Goal: Task Accomplishment & Management: Complete application form

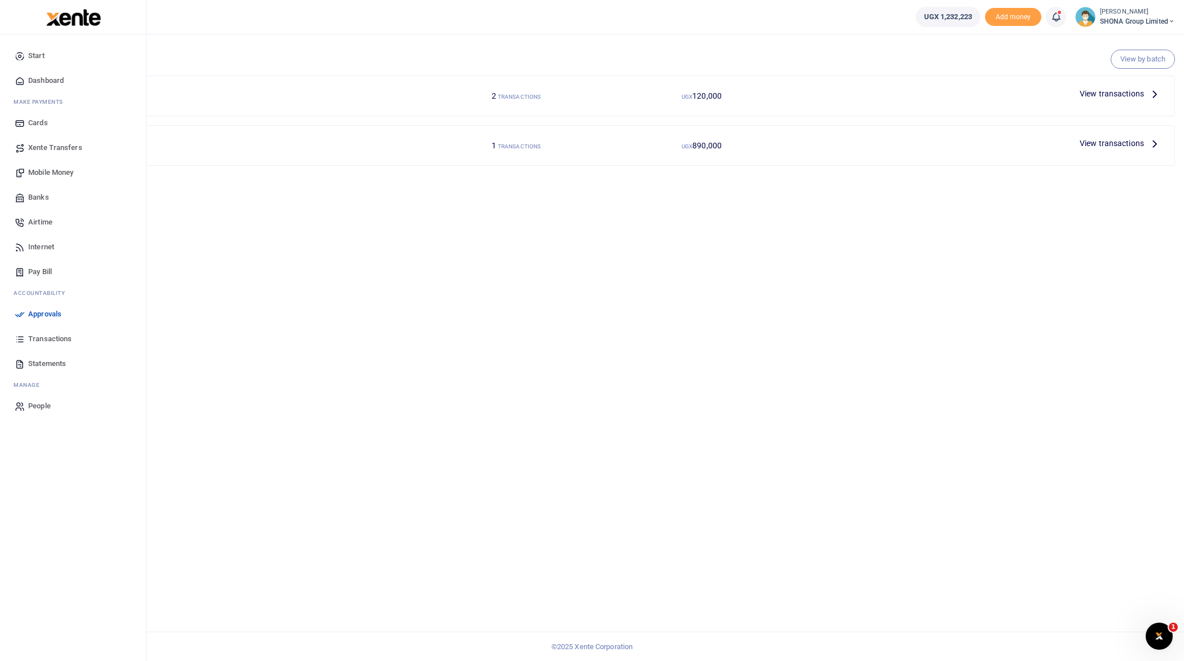
click at [44, 336] on span "Transactions" at bounding box center [49, 338] width 43 height 11
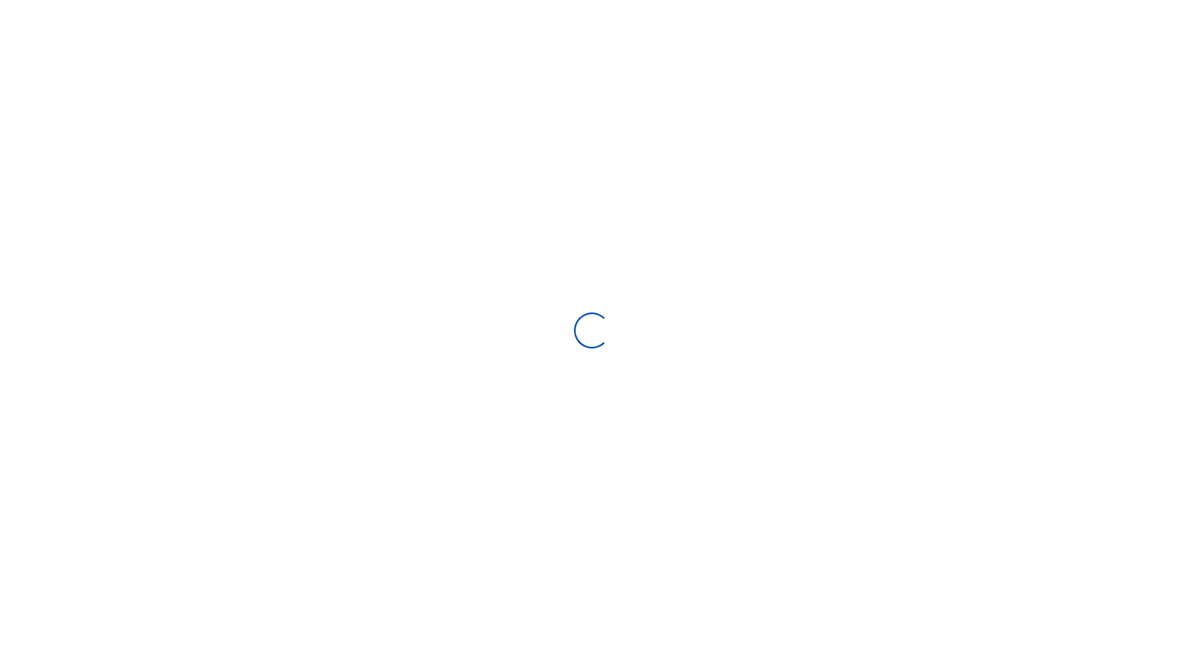
select select
type input "09/11/2025 - 10/10/2025"
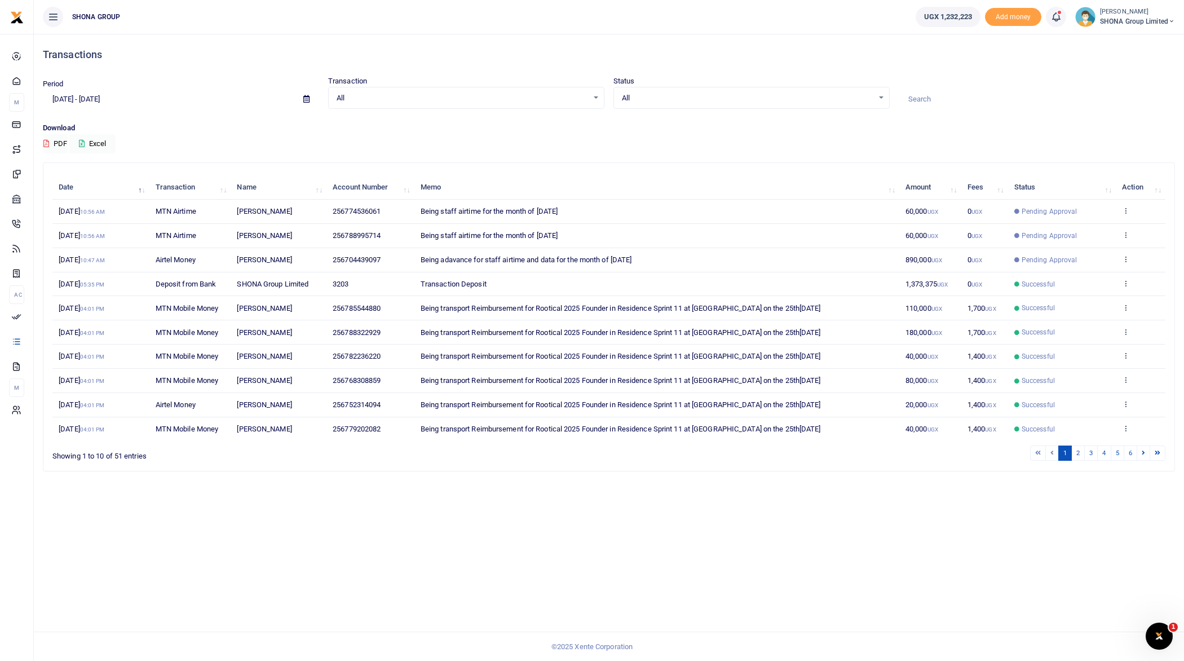
click at [1131, 21] on span "SHONA Group Limited" at bounding box center [1137, 21] width 75 height 10
click at [748, 54] on h4 "Transactions" at bounding box center [609, 54] width 1132 height 12
click at [1011, 14] on span "Add money" at bounding box center [1013, 17] width 56 height 19
click at [1013, 19] on span "Add money" at bounding box center [1013, 17] width 56 height 19
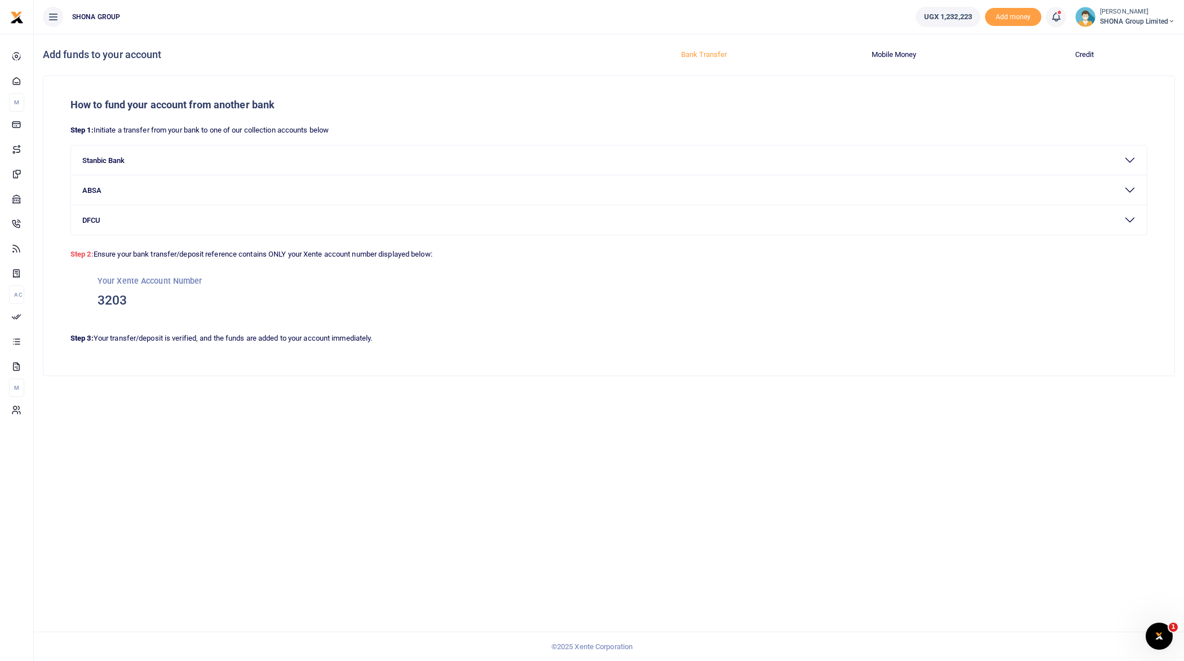
click at [1115, 14] on small "[PERSON_NAME]" at bounding box center [1137, 12] width 75 height 10
click at [1115, 41] on link "Switch accounts" at bounding box center [1131, 41] width 89 height 16
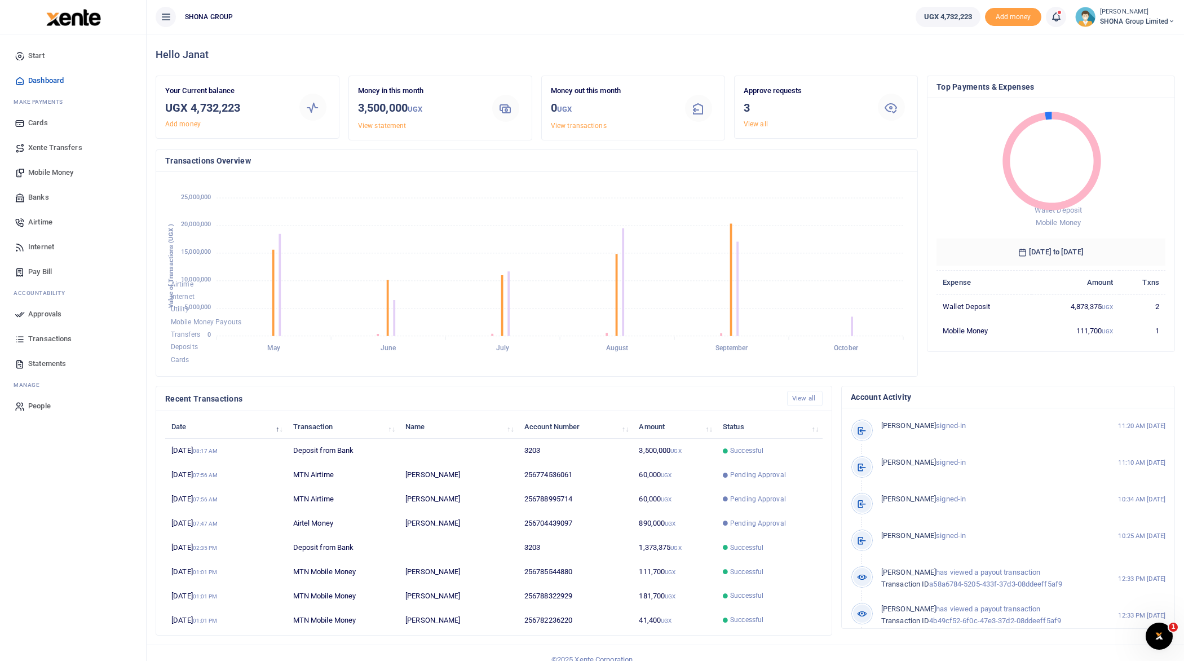
scroll to position [1, 1]
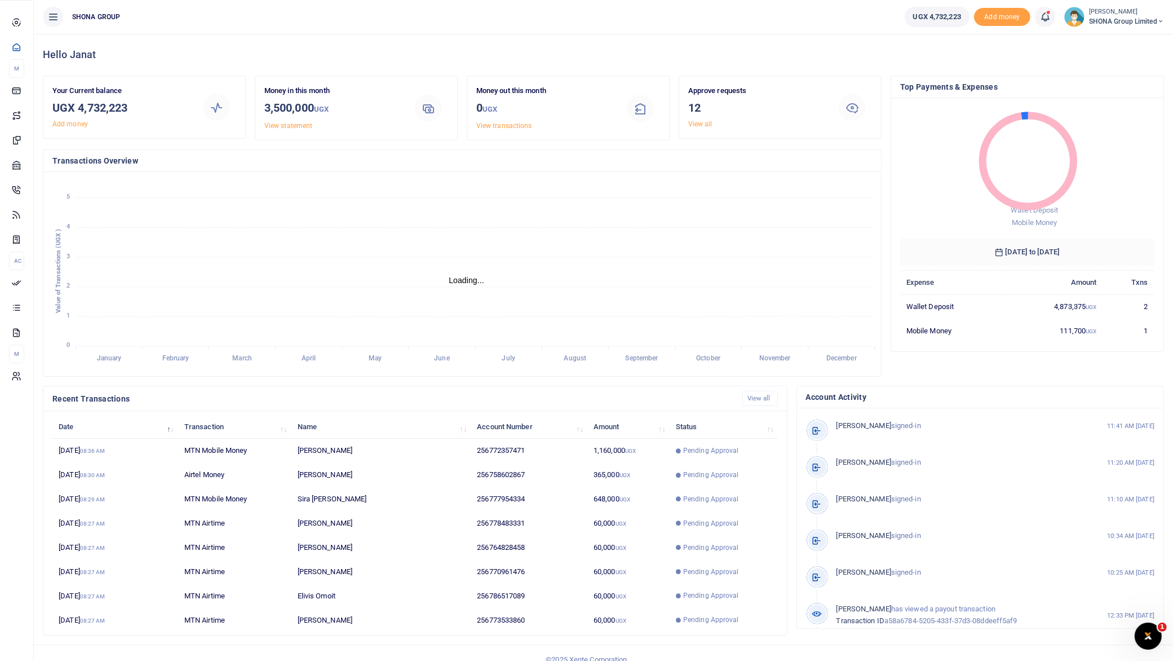
scroll to position [11, 11]
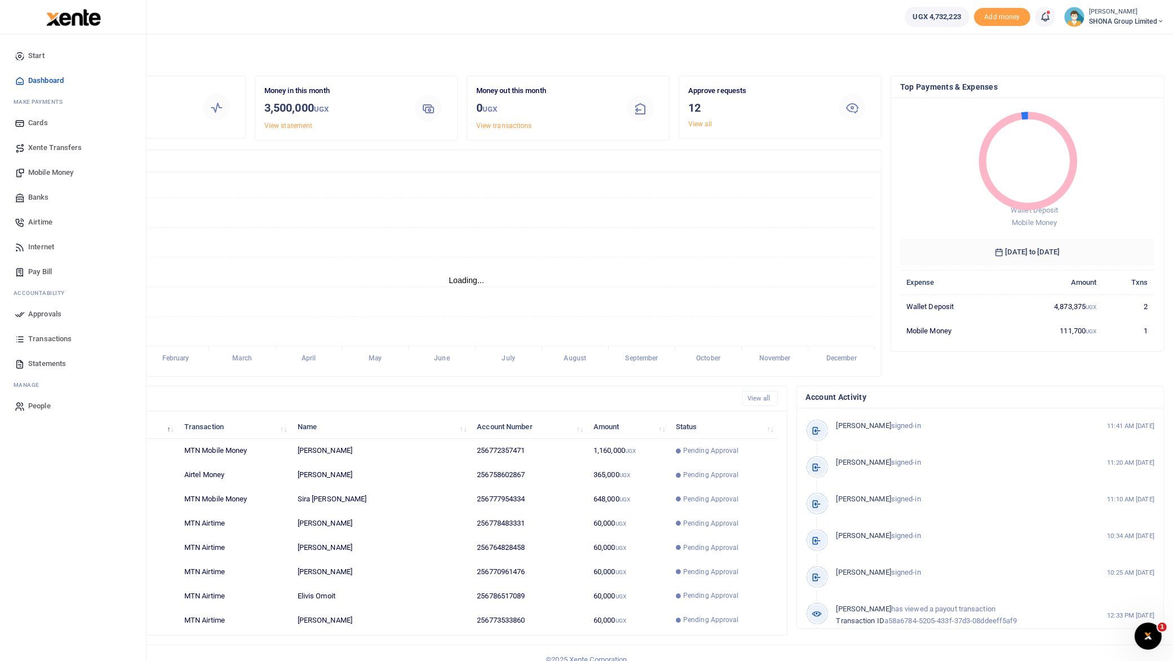
click at [41, 314] on span "Approvals" at bounding box center [44, 313] width 33 height 11
click at [29, 312] on span "Approvals" at bounding box center [44, 313] width 33 height 11
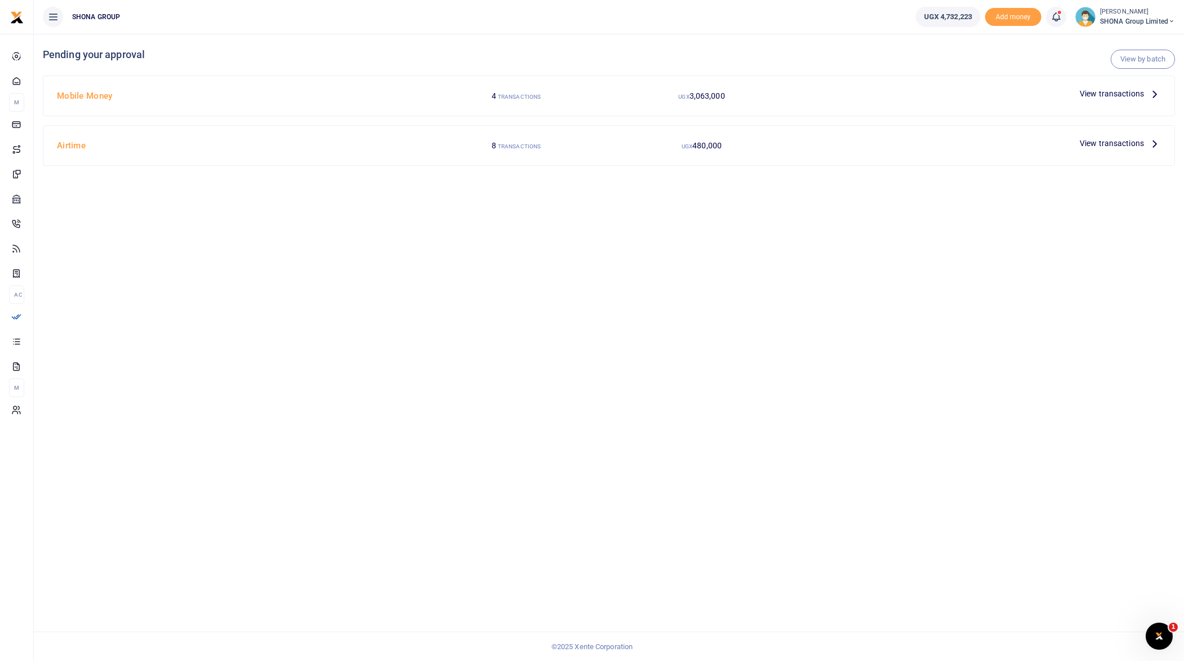
click at [1150, 141] on icon at bounding box center [1154, 143] width 12 height 12
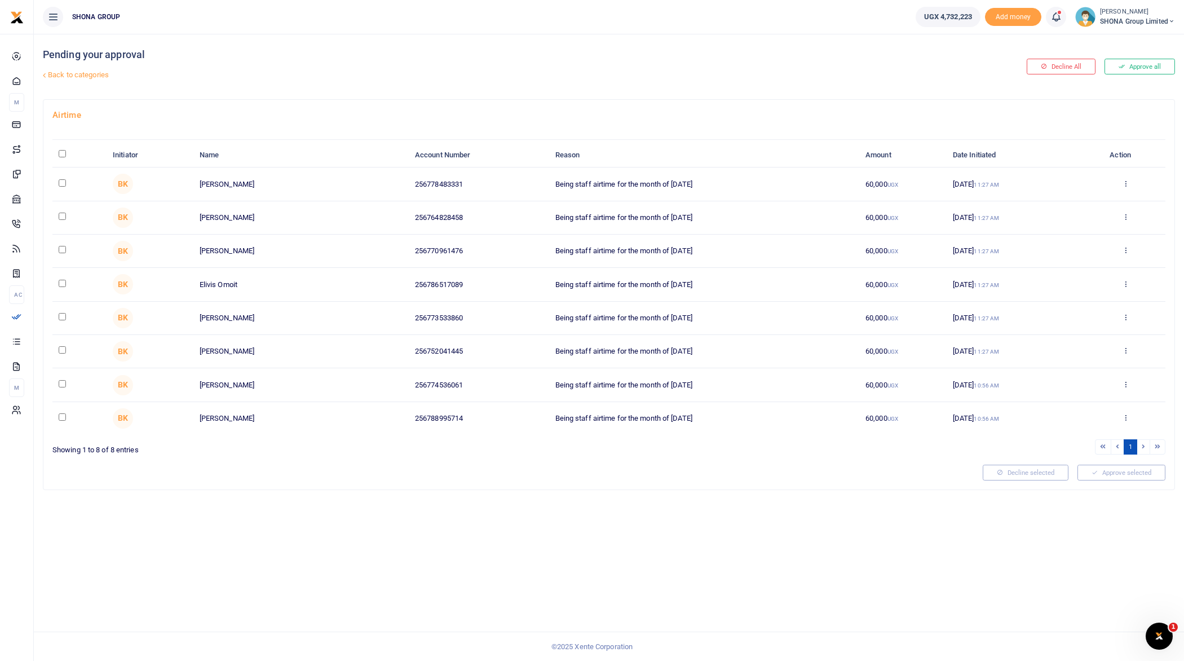
click at [60, 150] on input "\a \a : activate to sort column descending" at bounding box center [62, 153] width 7 height 7
checkbox input "true"
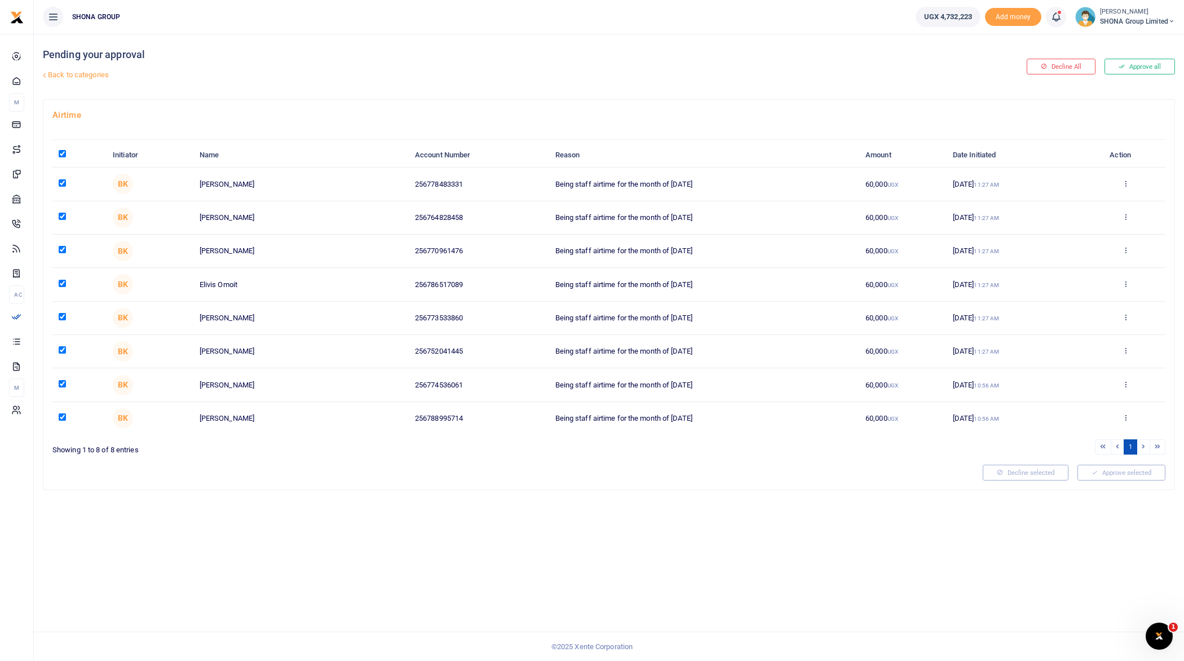
checkbox input "true"
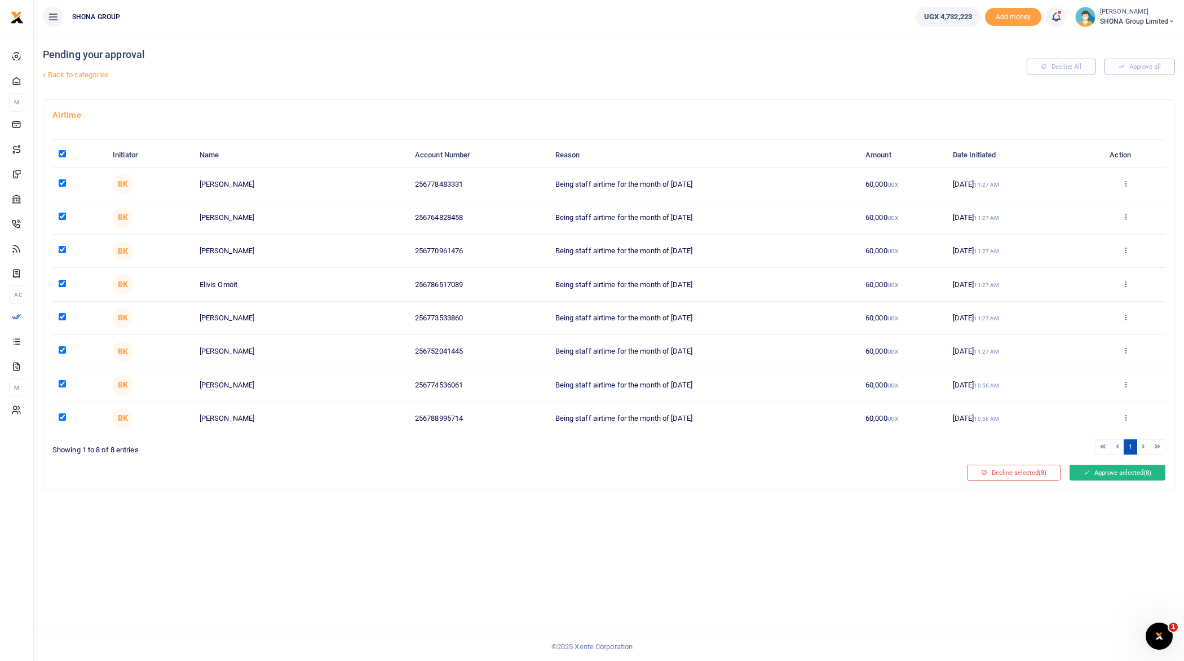
click at [1141, 476] on button "Approve selected (8)" at bounding box center [1117, 472] width 96 height 16
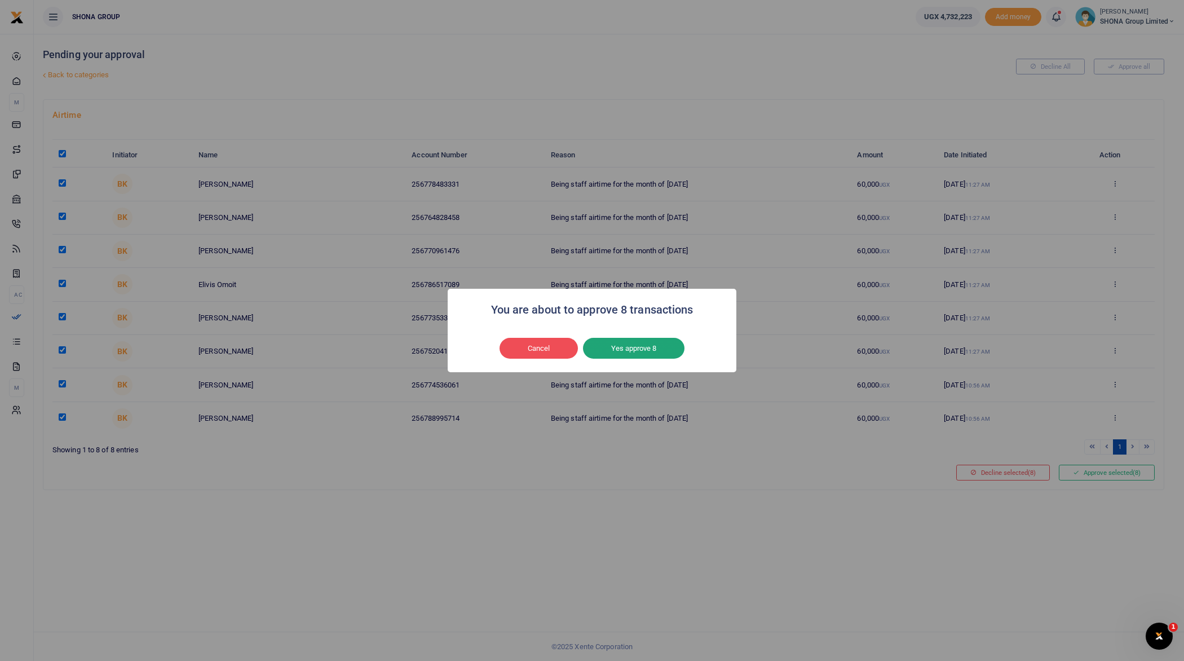
click at [654, 348] on button "Yes approve 8" at bounding box center [633, 348] width 101 height 21
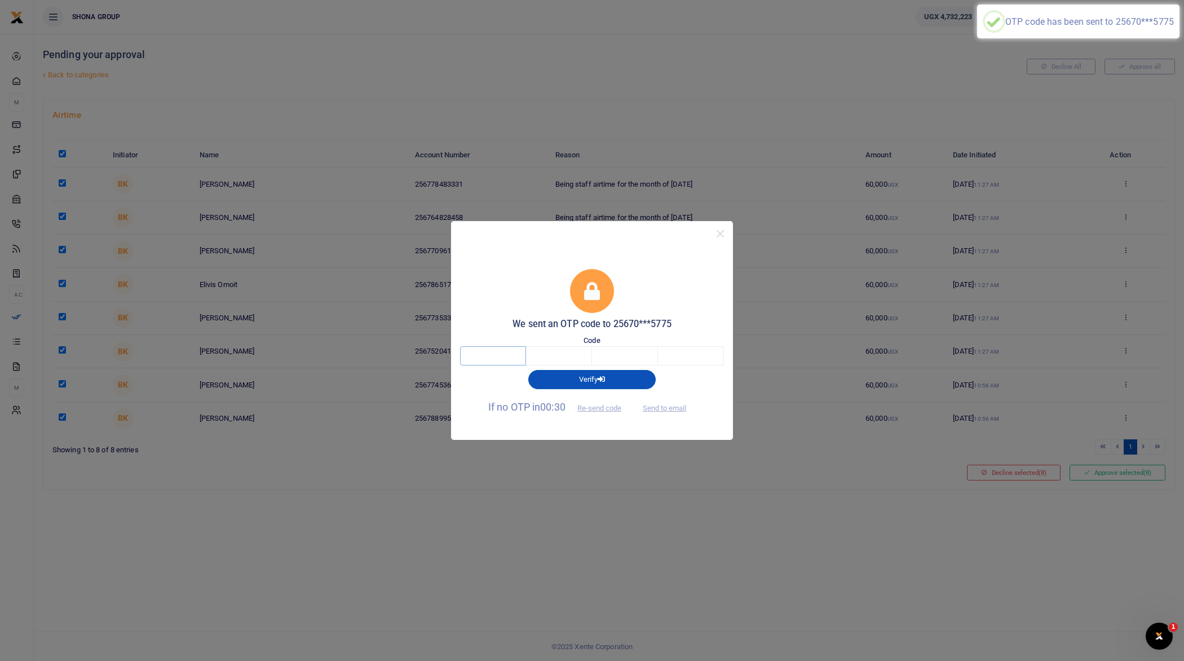
click at [498, 350] on input "text" at bounding box center [493, 355] width 66 height 19
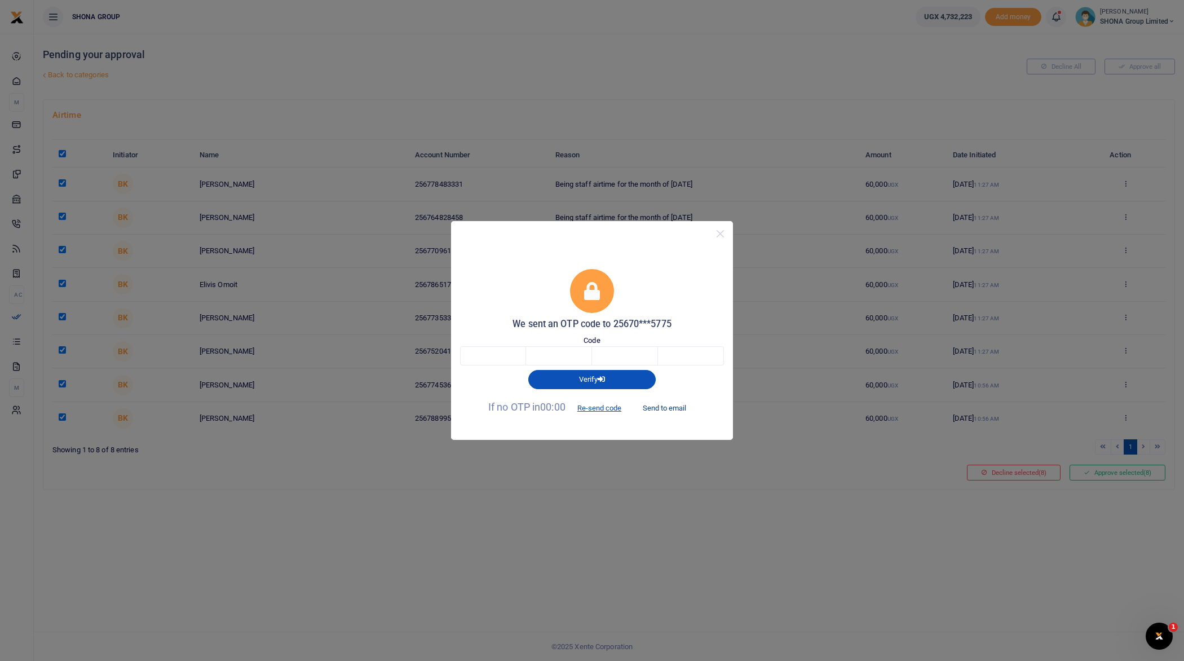
click at [665, 409] on button "Send to email" at bounding box center [664, 407] width 63 height 19
click at [484, 356] on input "text" at bounding box center [493, 355] width 66 height 19
type input "8"
type input "6"
type input "7"
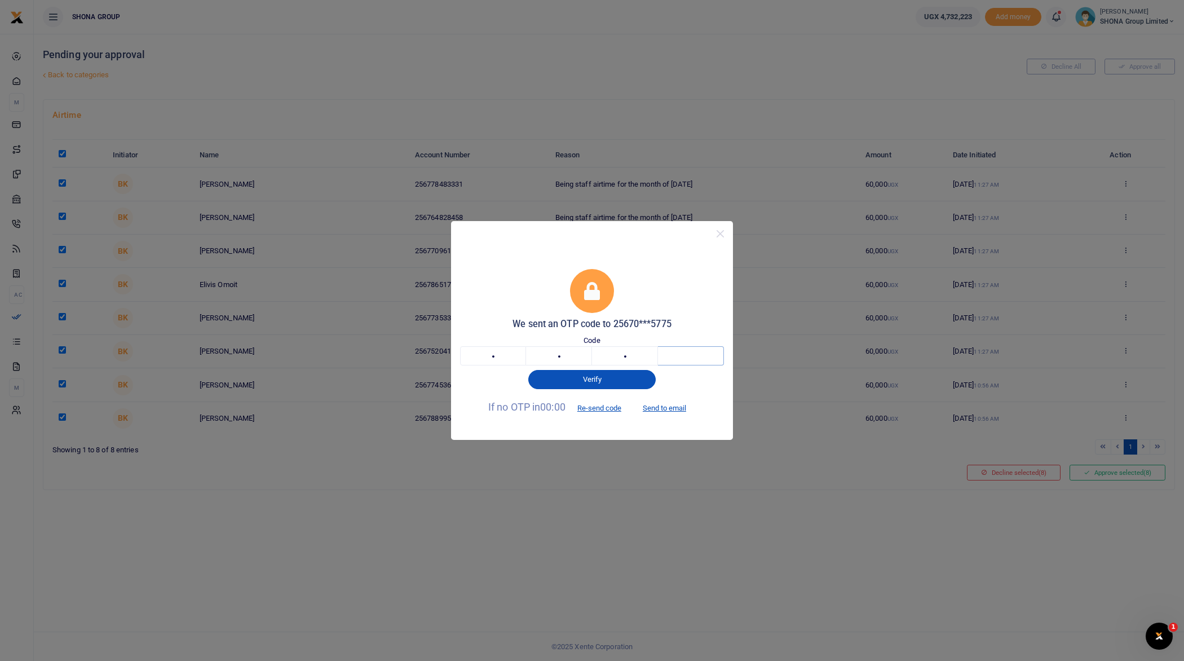
type input "8"
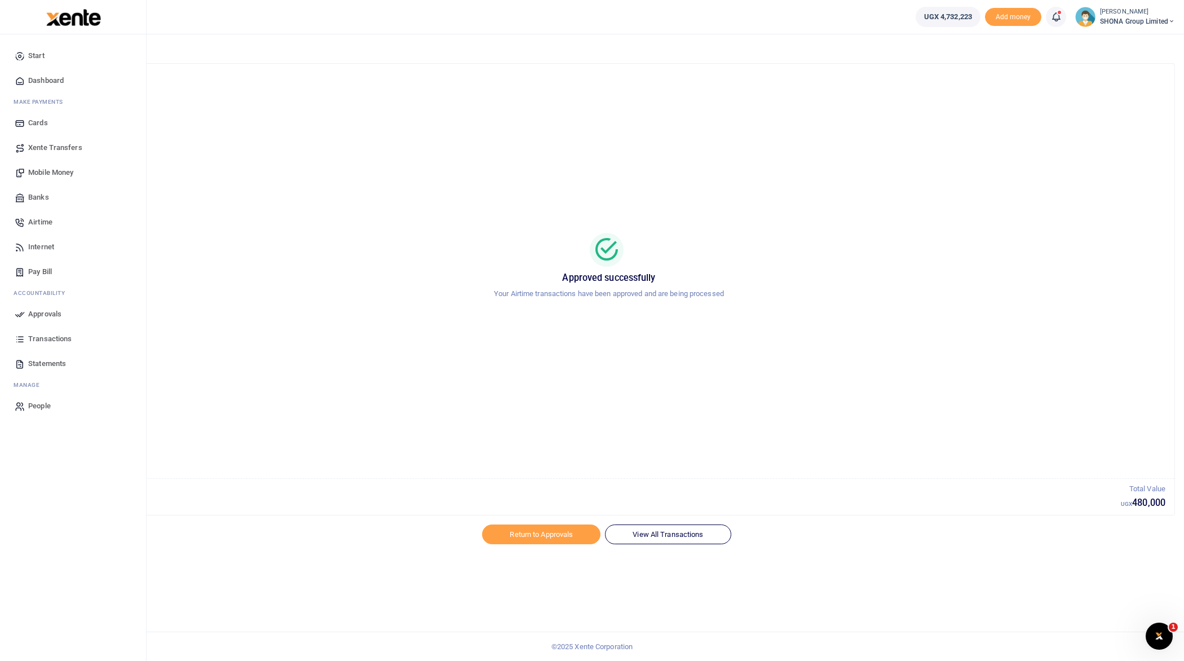
click at [38, 314] on span "Approvals" at bounding box center [44, 313] width 33 height 11
click at [41, 311] on span "Approvals" at bounding box center [44, 313] width 33 height 11
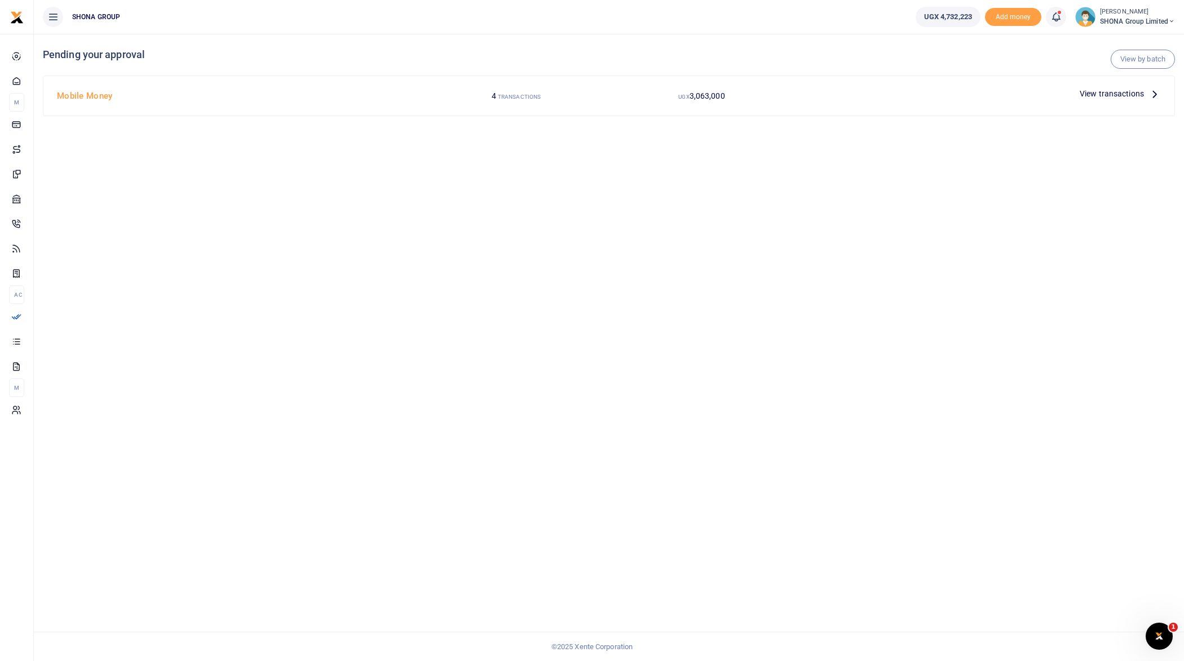
click at [1138, 92] on span "View transactions" at bounding box center [1111, 93] width 64 height 12
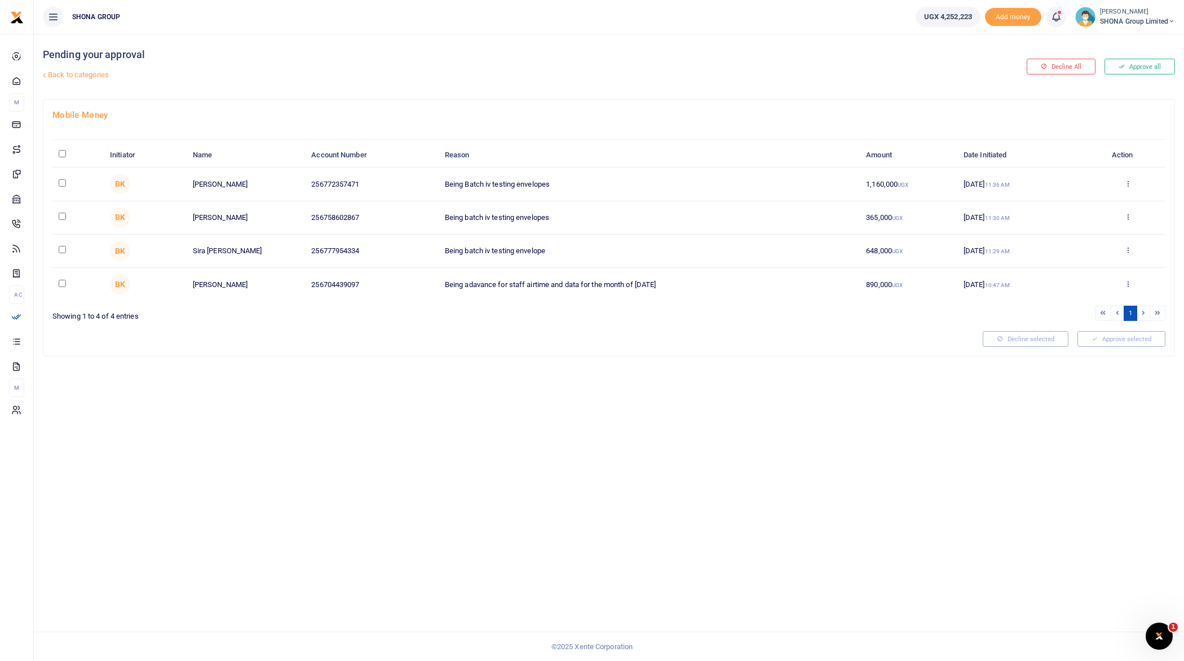
click at [57, 151] on th "\a \a : activate to sort column descending" at bounding box center [77, 155] width 51 height 24
click at [62, 153] on input "\a \a : activate to sort column descending" at bounding box center [62, 153] width 7 height 7
checkbox input "true"
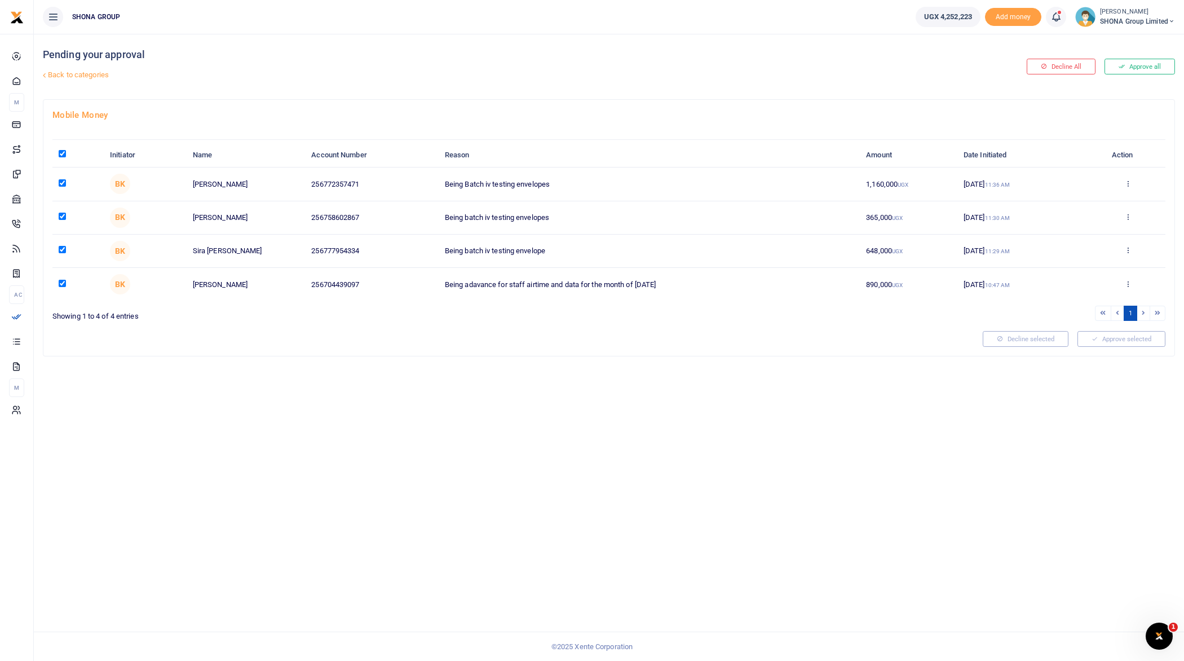
checkbox input "true"
click at [1106, 339] on button "Approve selected (4)" at bounding box center [1117, 339] width 96 height 16
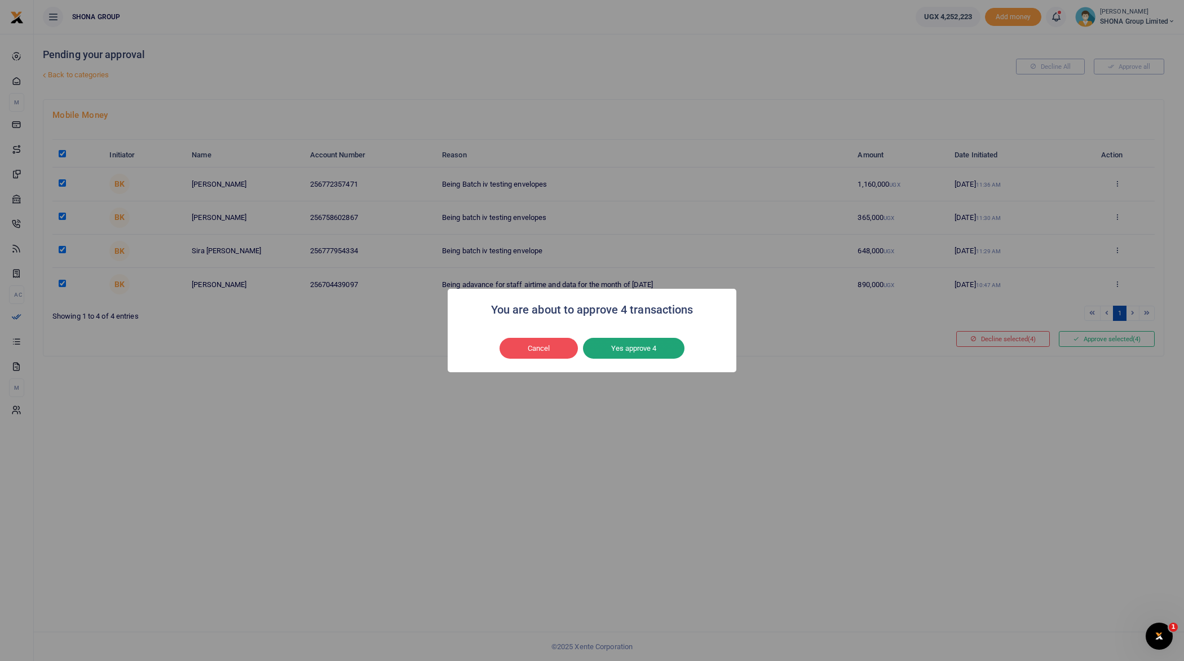
click at [665, 347] on button "Yes approve 4" at bounding box center [633, 348] width 101 height 21
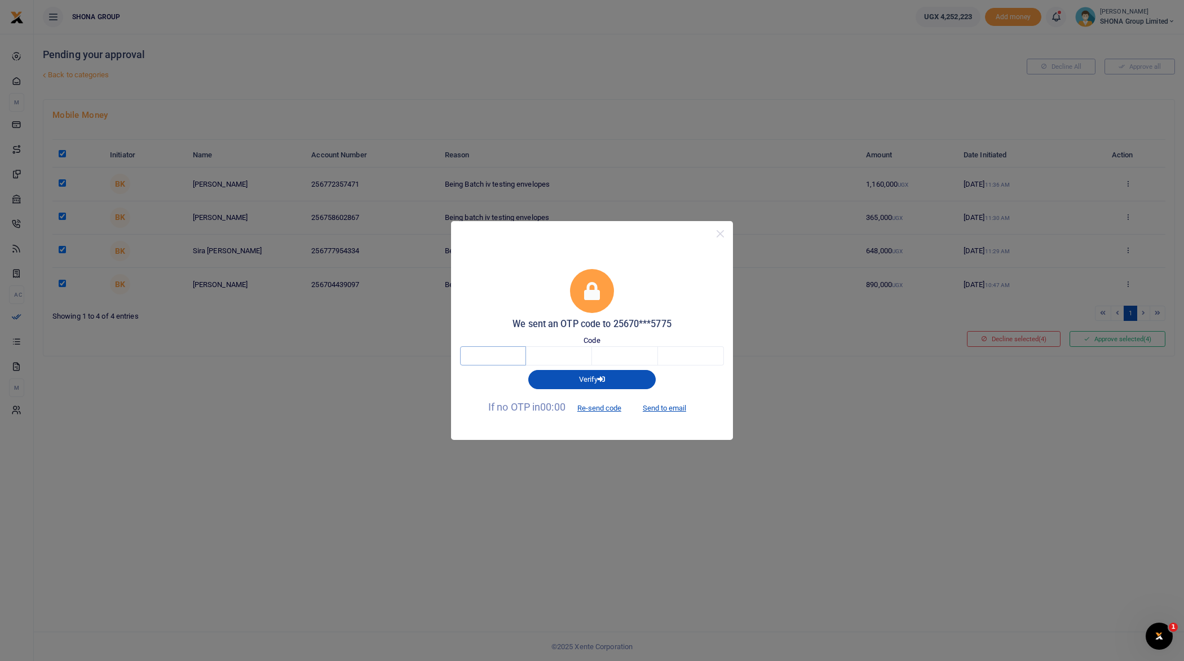
click at [513, 355] on input "text" at bounding box center [493, 355] width 66 height 19
type input "8"
type input "7"
type input "1"
type input "6"
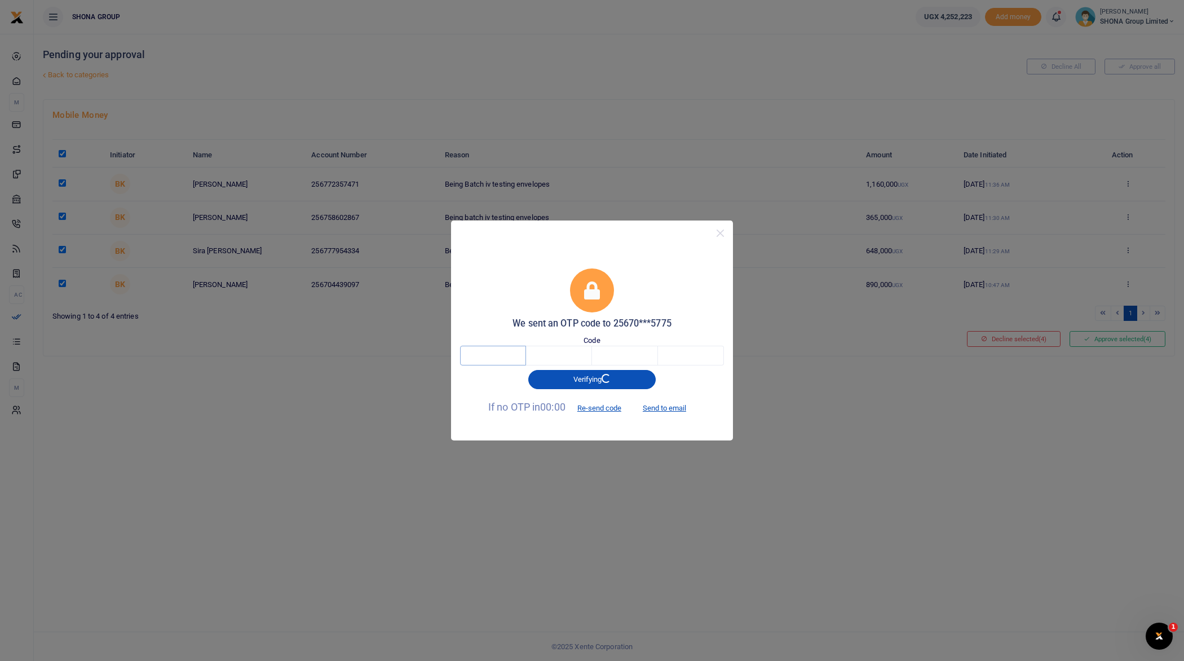
type input "8"
type input "2"
type input "7"
